Goal: Find specific page/section: Find specific page/section

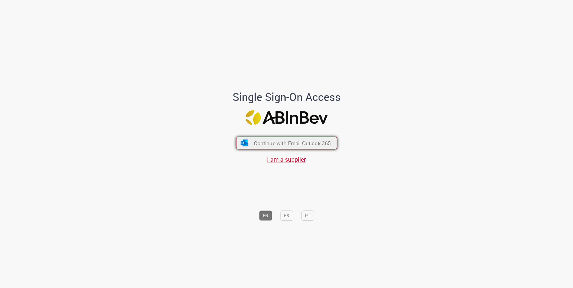
click at [321, 144] on span "Continue with Email Outlook 365" at bounding box center [292, 143] width 77 height 7
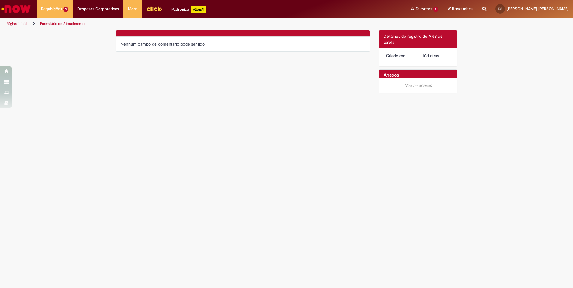
click at [5, 23] on li "Página inicial" at bounding box center [20, 23] width 33 height 11
click at [13, 24] on link "Página inicial" at bounding box center [17, 23] width 21 height 5
